Goal: Entertainment & Leisure: Consume media (video, audio)

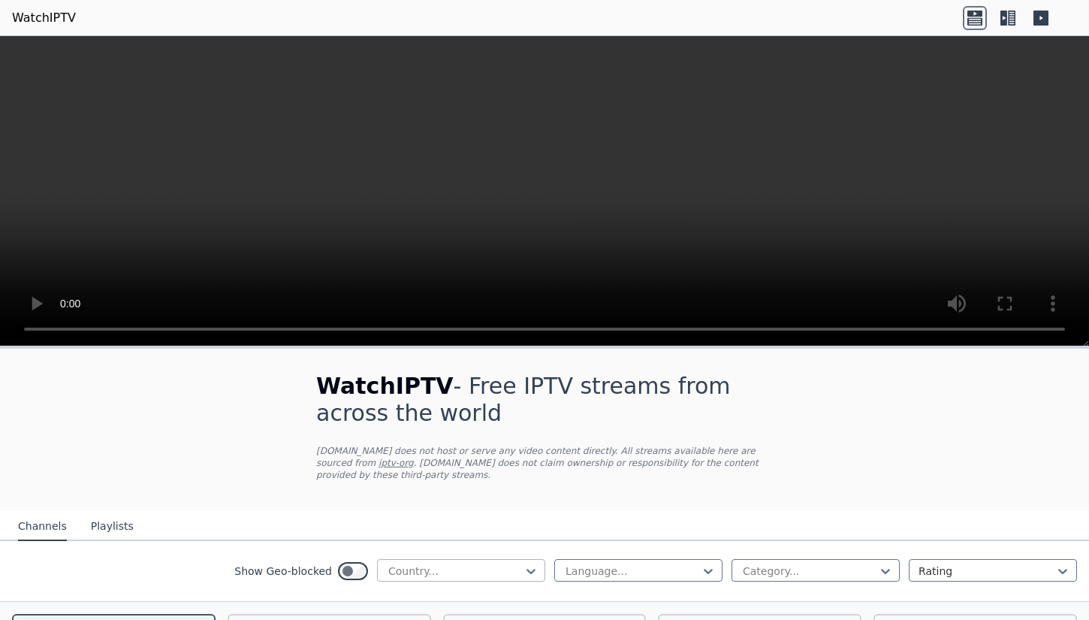
click at [410, 568] on div at bounding box center [455, 570] width 137 height 15
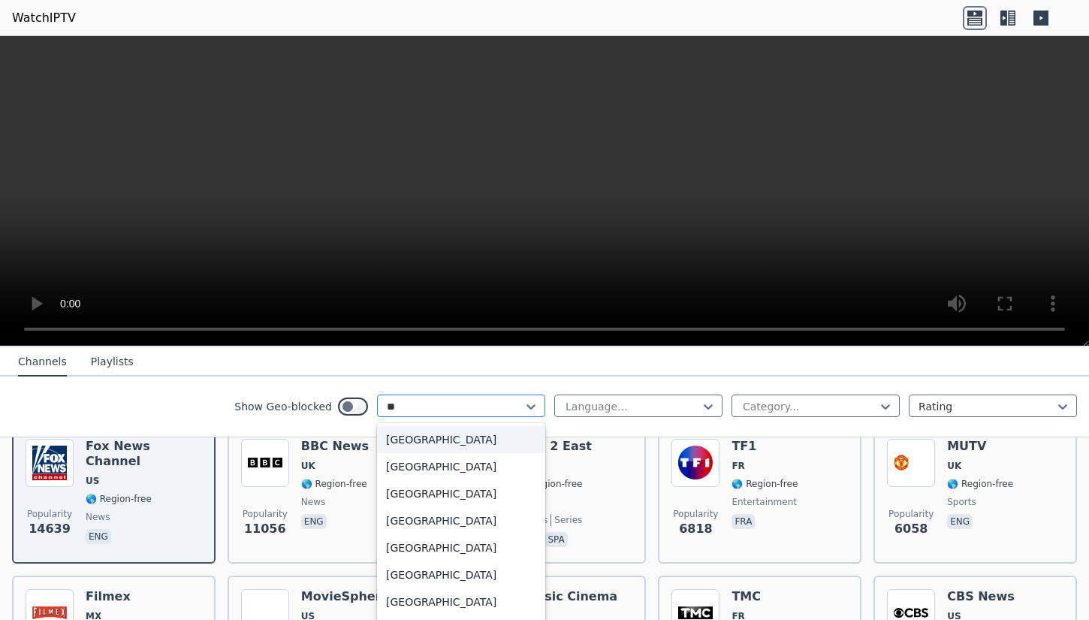
scroll to position [209, 0]
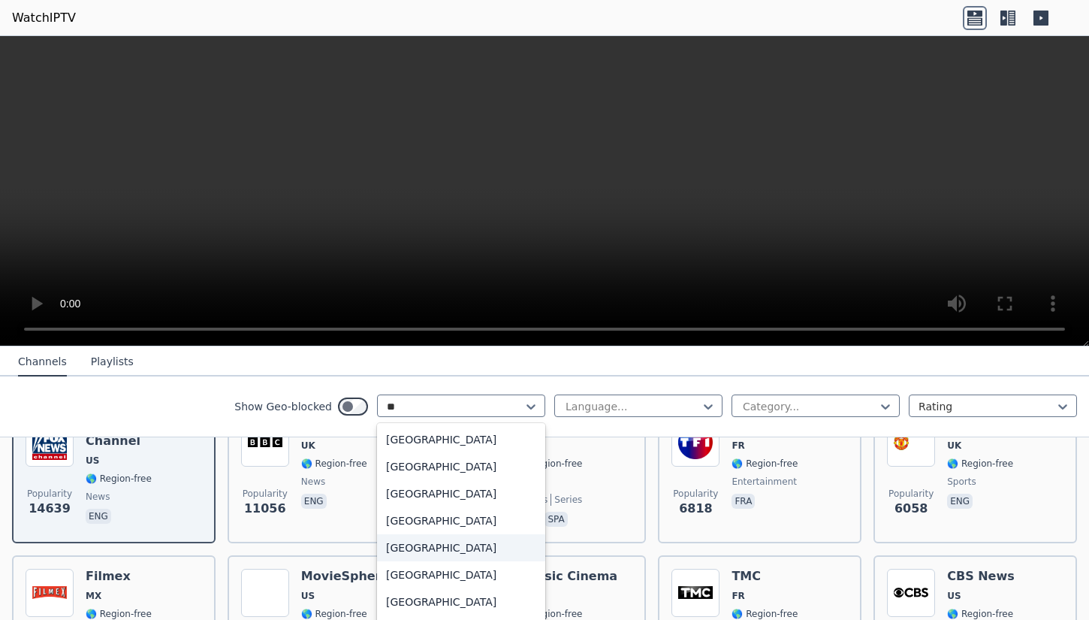
type input "***"
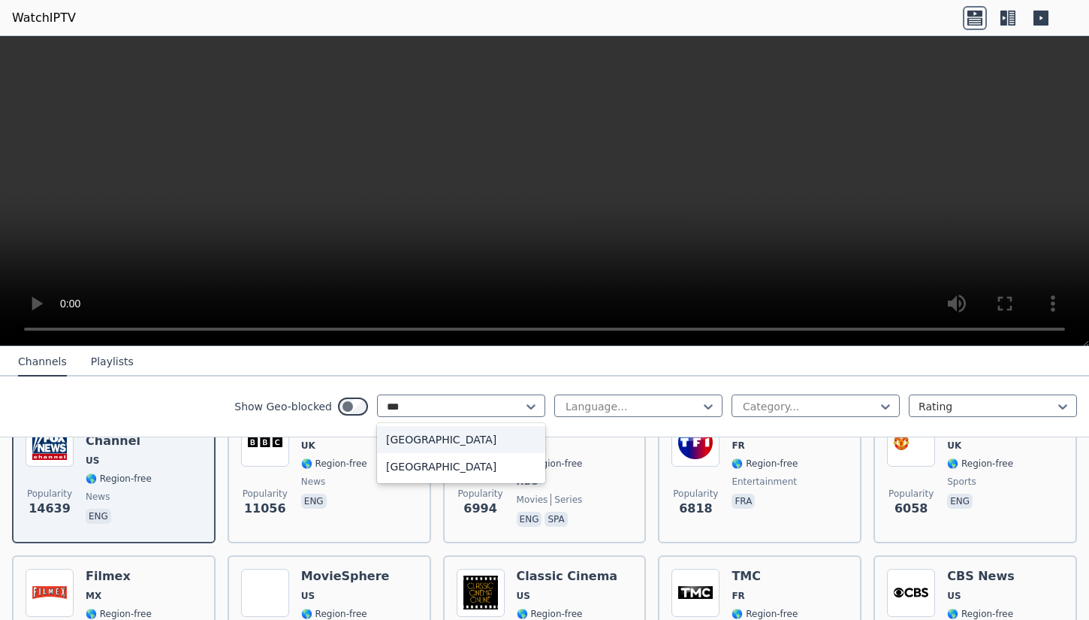
click at [427, 439] on div "[GEOGRAPHIC_DATA]" at bounding box center [461, 439] width 168 height 27
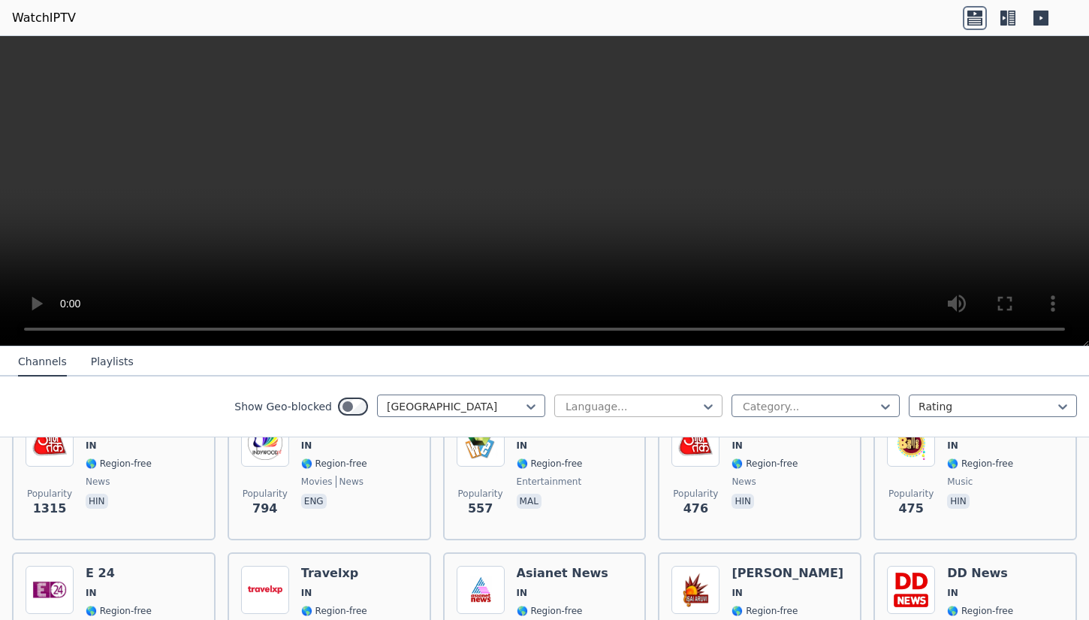
click at [620, 403] on div at bounding box center [632, 406] width 137 height 15
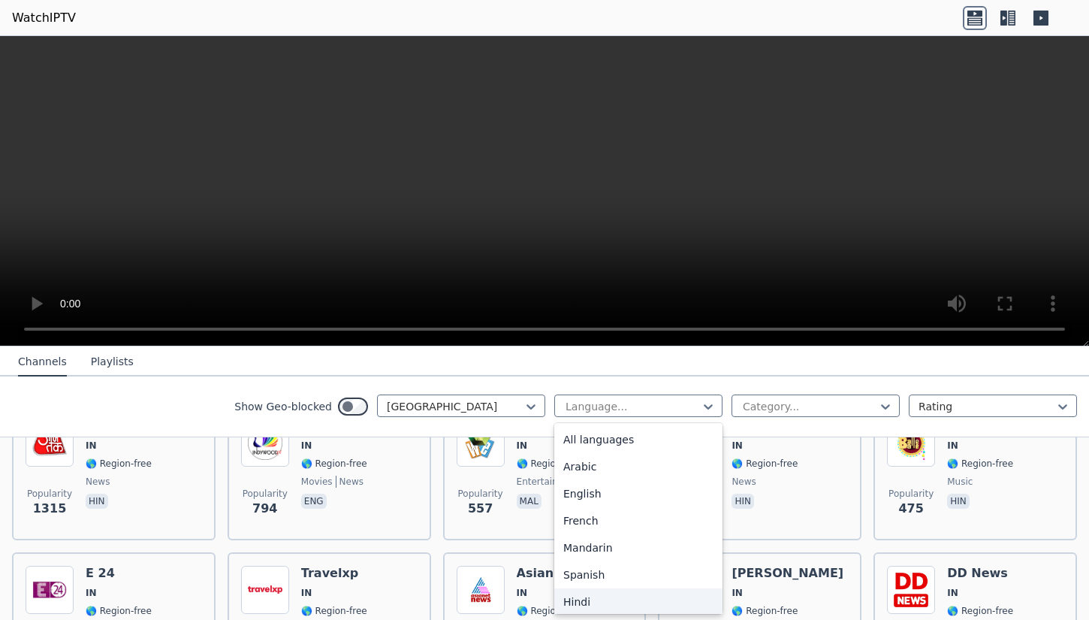
click at [599, 596] on div "Hindi" at bounding box center [638, 601] width 168 height 27
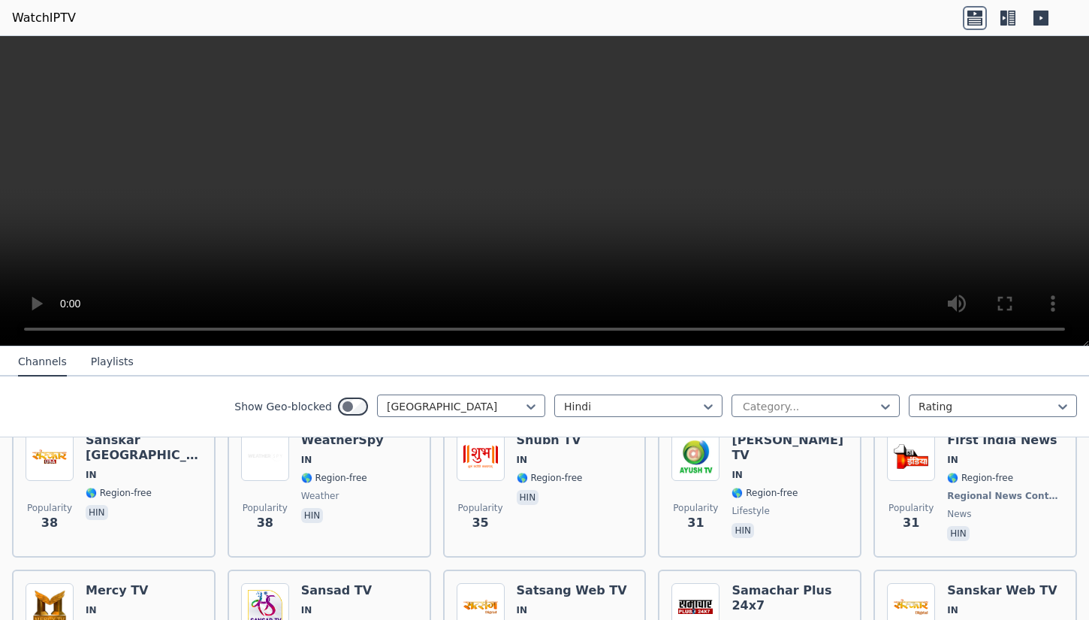
scroll to position [812, 0]
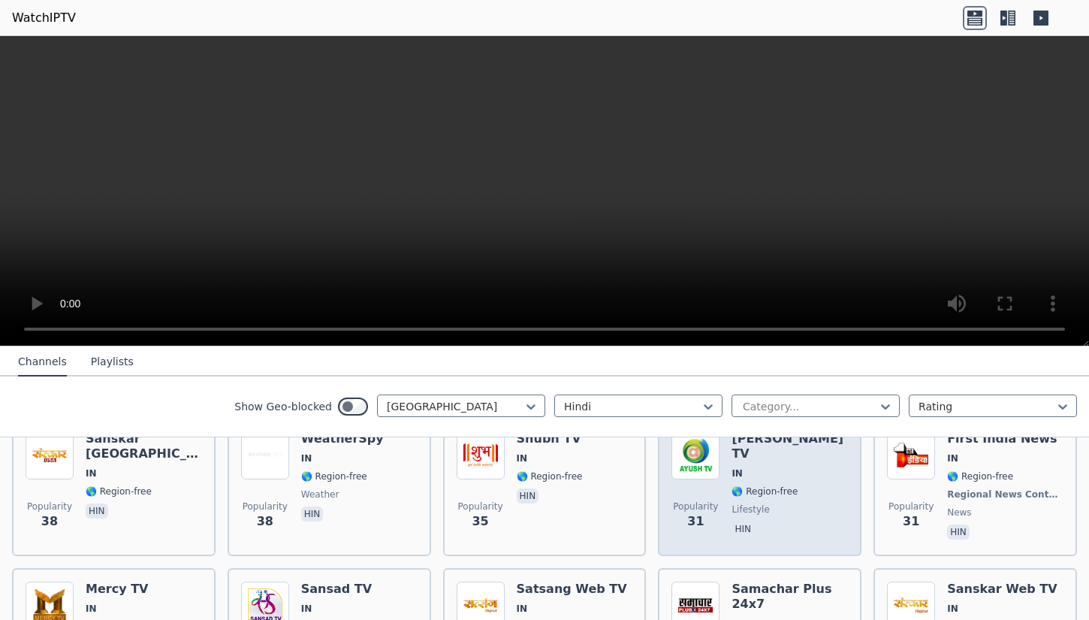
click at [703, 514] on span "Popularity 31" at bounding box center [695, 515] width 48 height 48
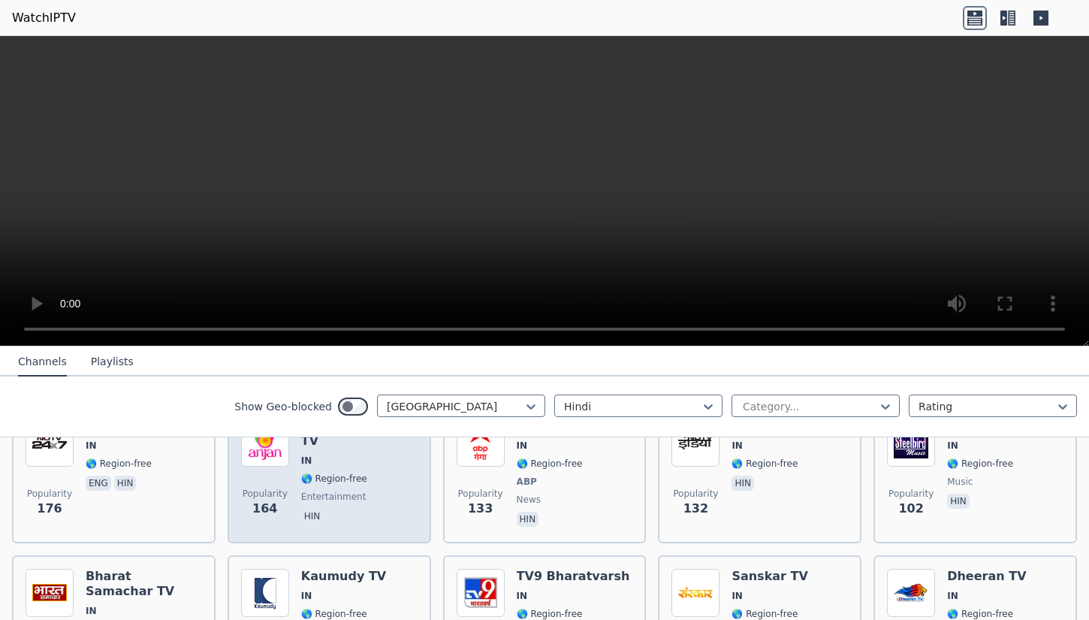
scroll to position [358, 0]
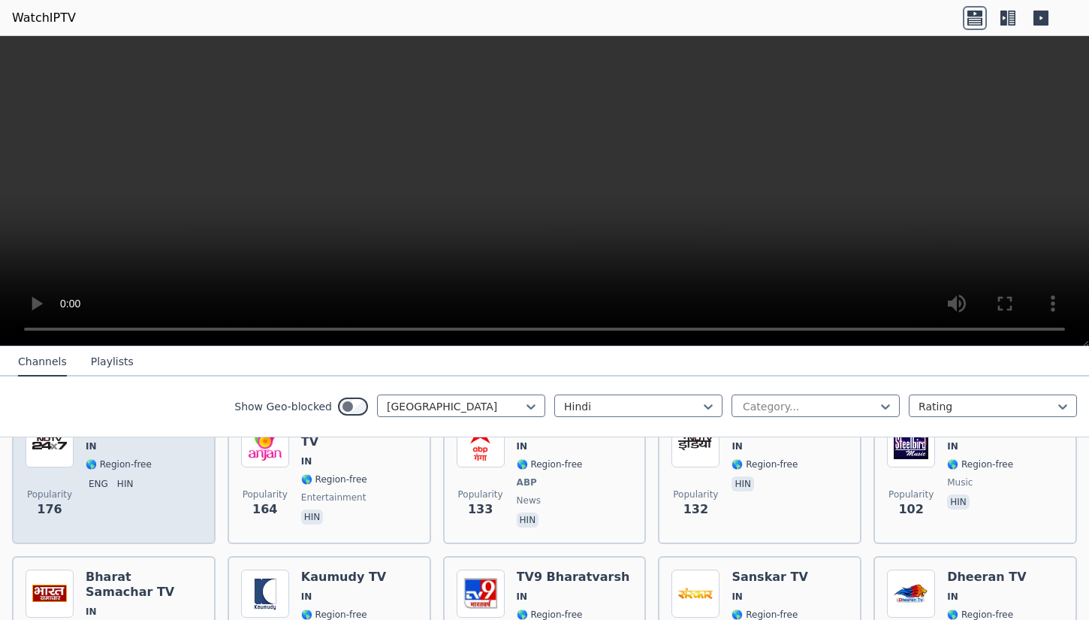
click at [128, 507] on div "NDTV 24x7 IN 🌎 Region-free eng hin" at bounding box center [123, 474] width 74 height 111
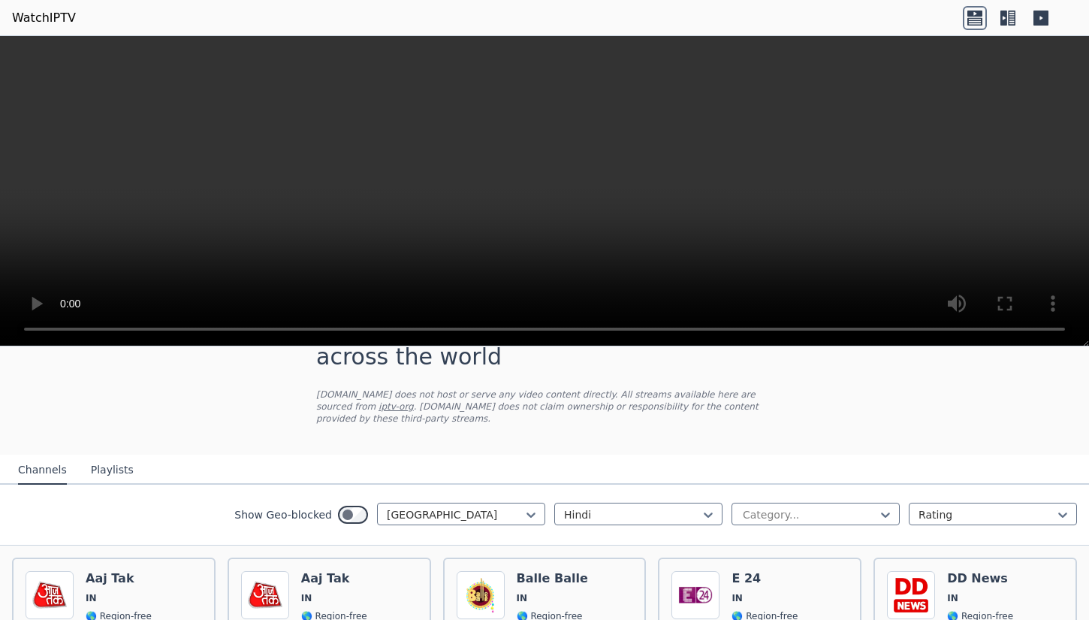
scroll to position [0, 0]
